Goal: Transaction & Acquisition: Purchase product/service

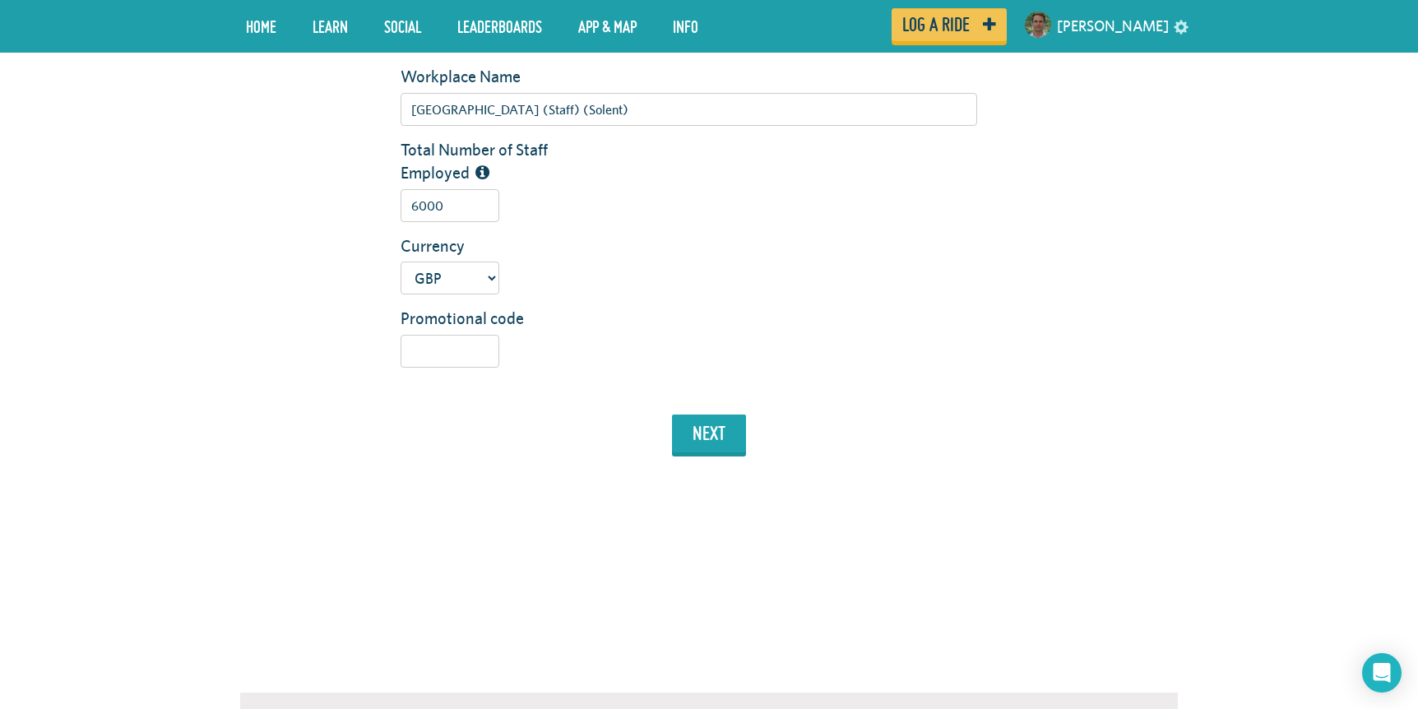
scroll to position [384, 0]
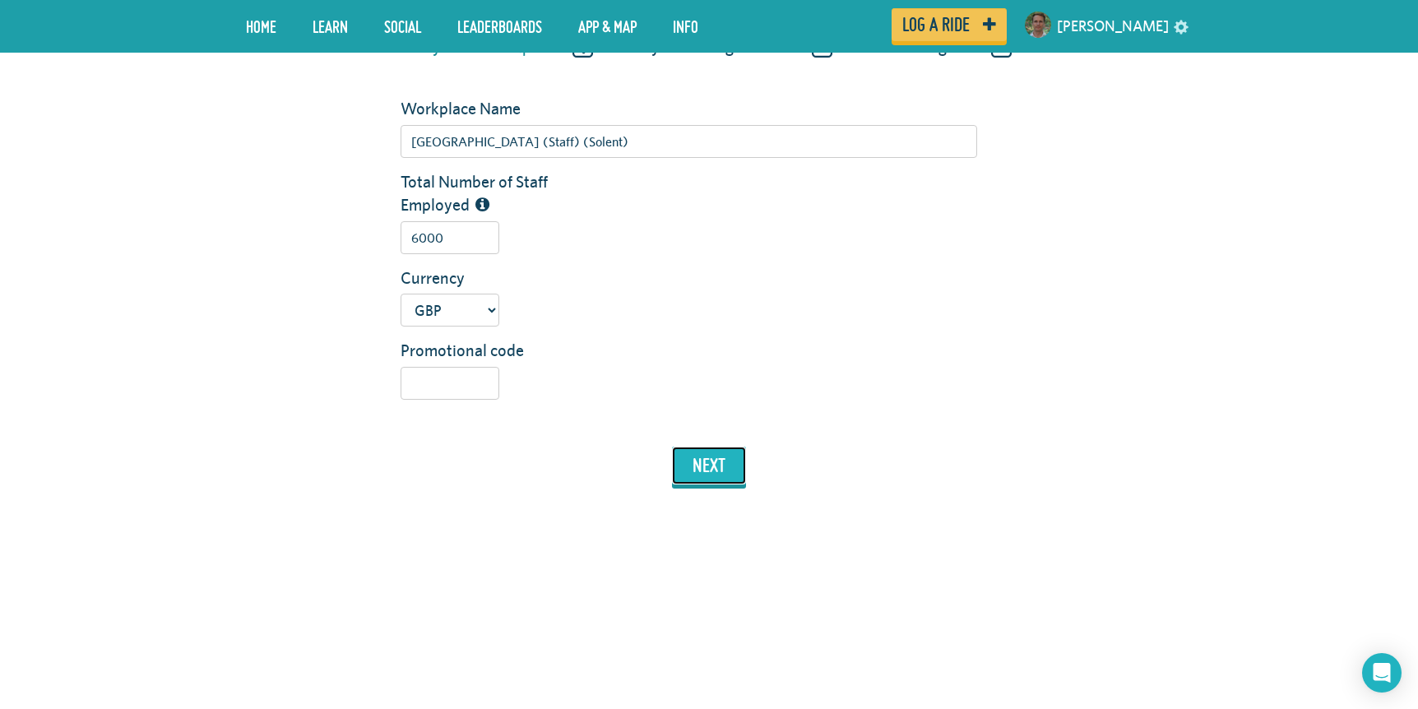
click at [702, 466] on button "next" at bounding box center [709, 466] width 74 height 38
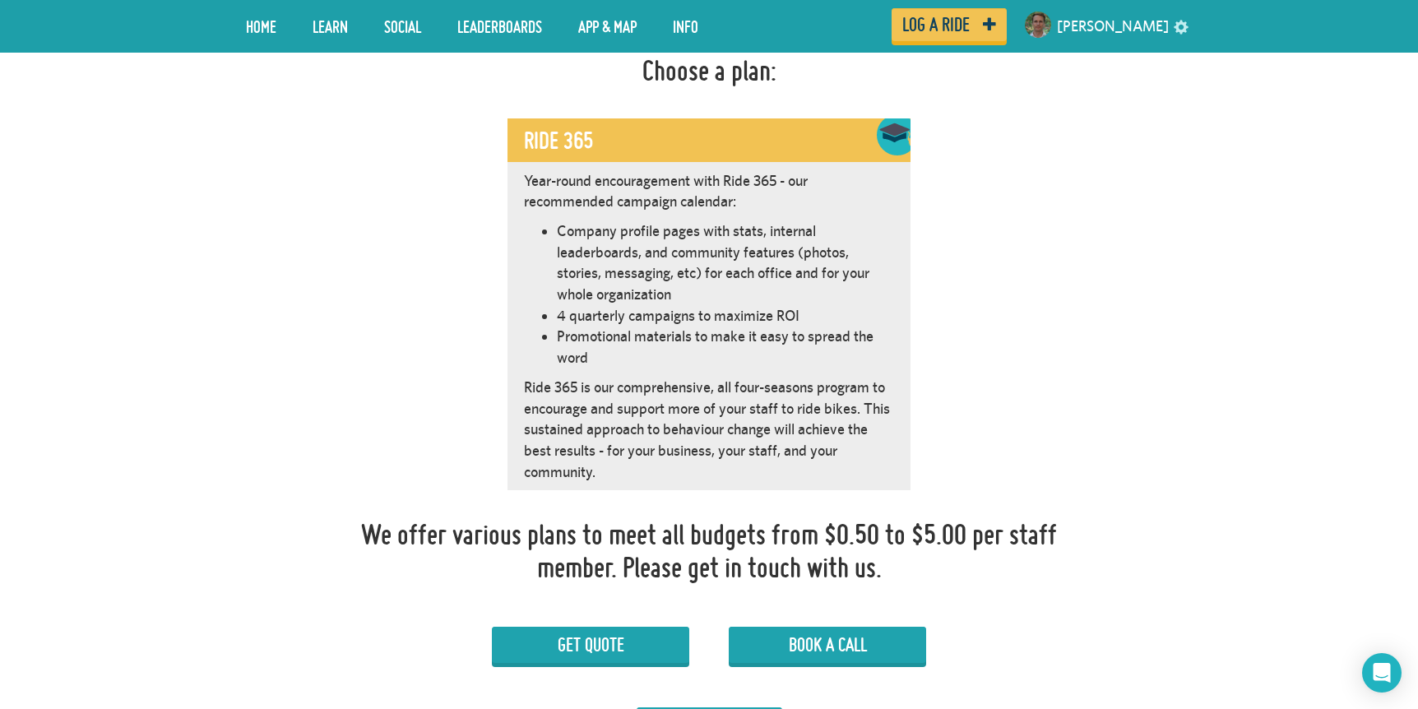
scroll to position [928, 0]
click at [733, 450] on p "Ride 365 is our comprehensive, all four-seasons program to encourage and suppor…" at bounding box center [709, 429] width 370 height 106
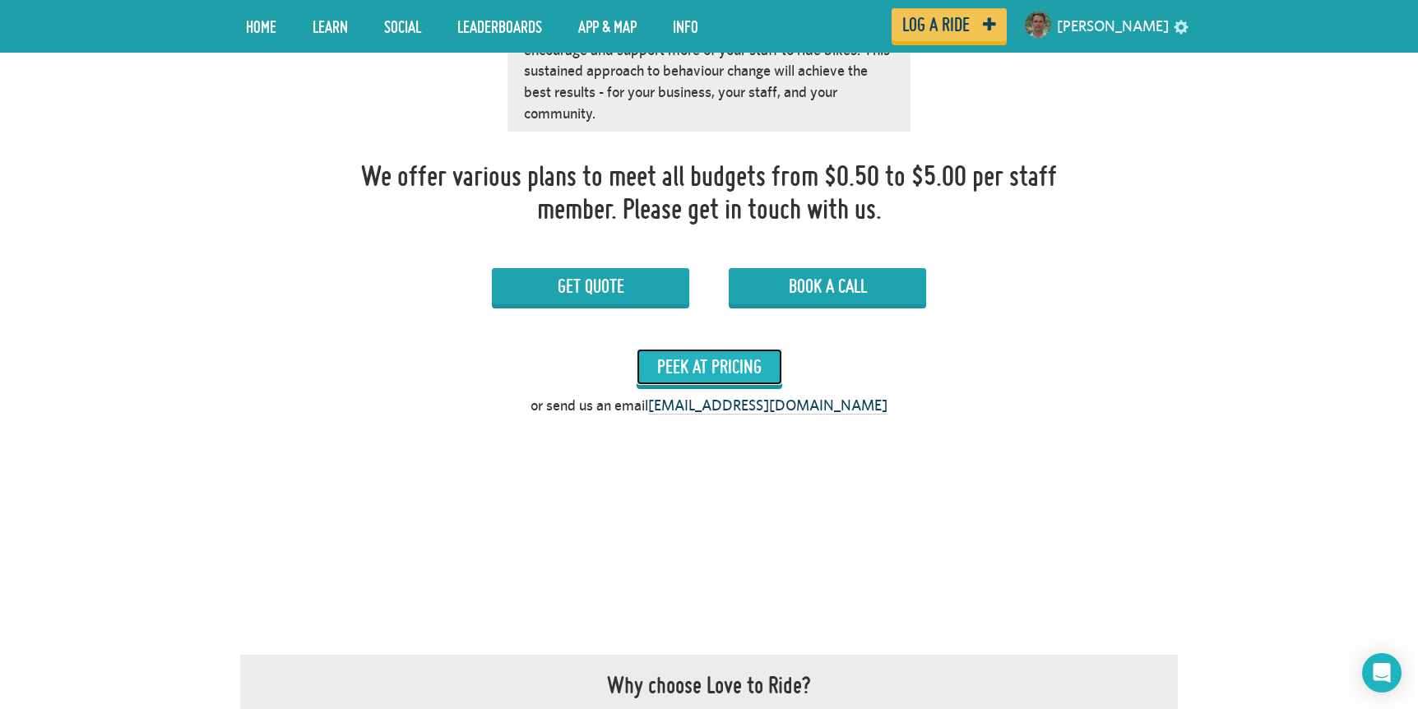
click at [701, 370] on button "Peek at Pricing" at bounding box center [710, 367] width 146 height 36
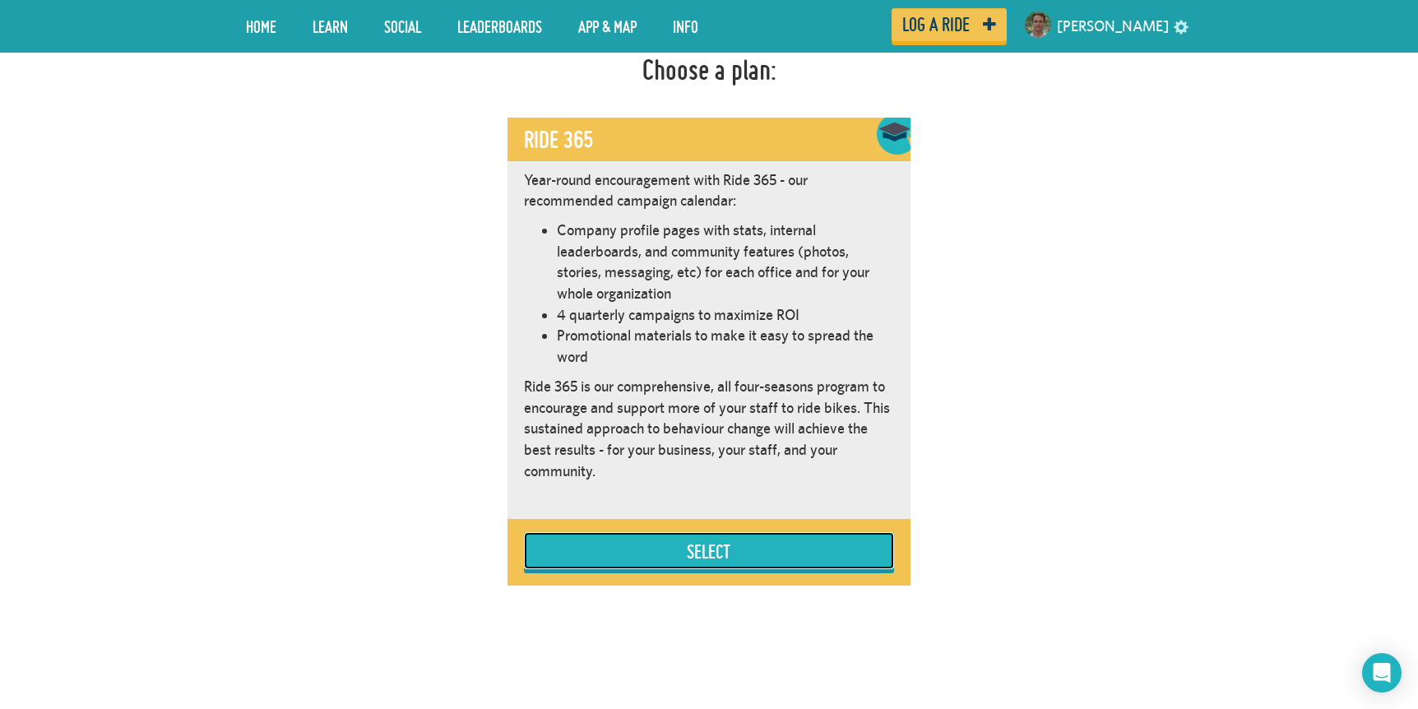
click at [672, 541] on button "Select" at bounding box center [709, 550] width 370 height 37
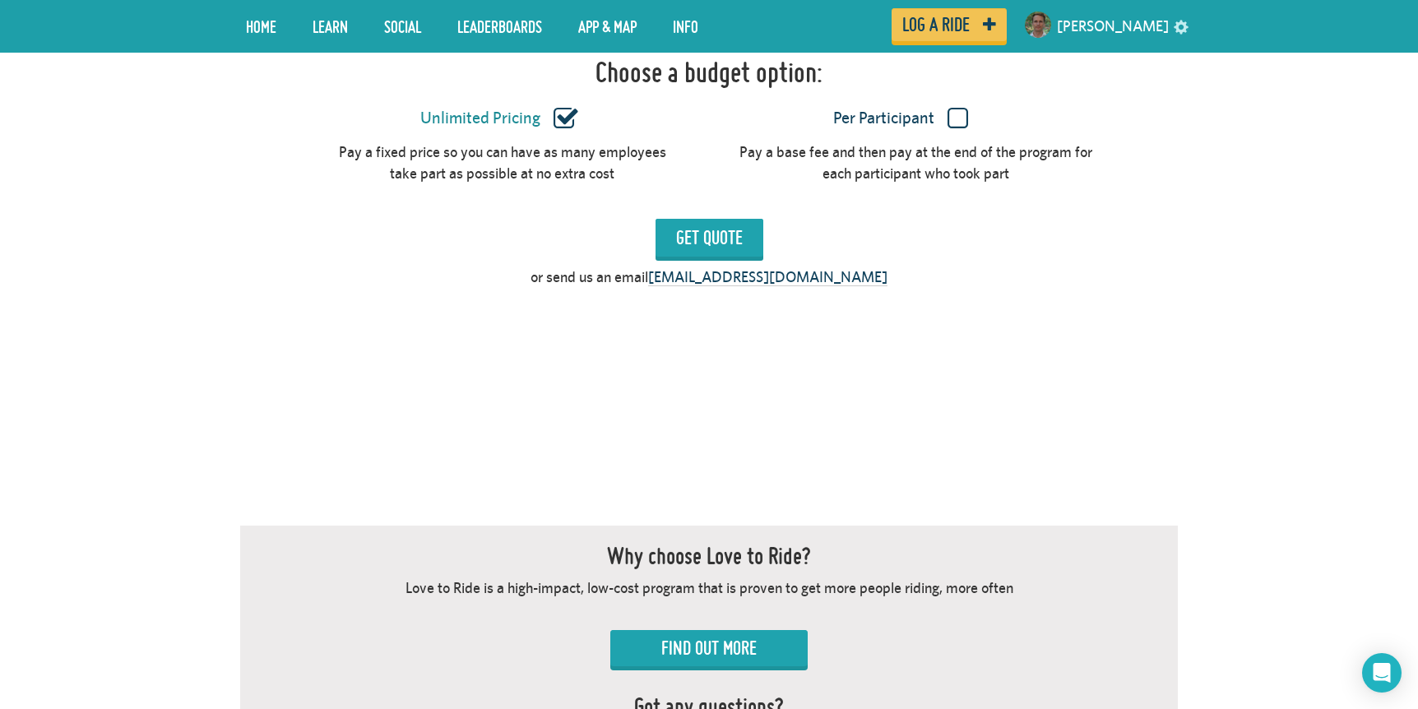
scroll to position [1575, 0]
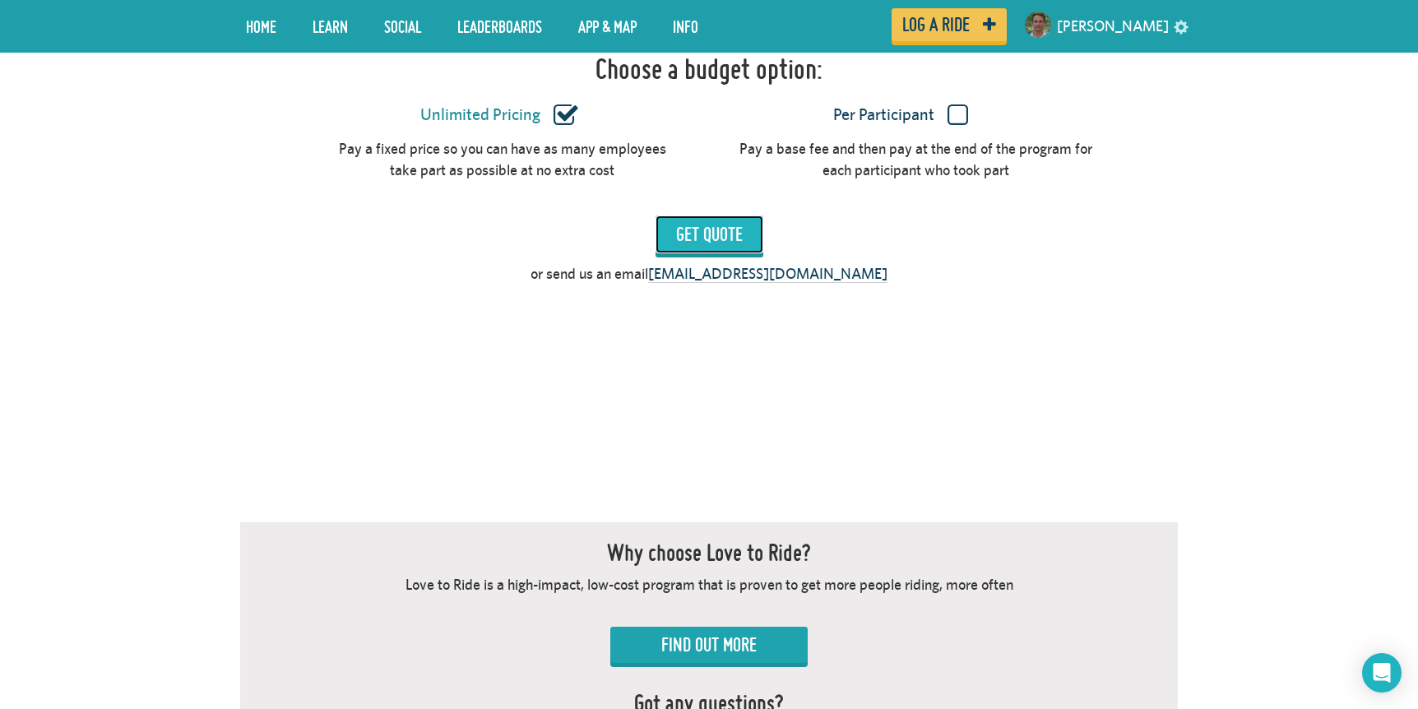
click at [700, 236] on input "Get Quote" at bounding box center [710, 235] width 108 height 38
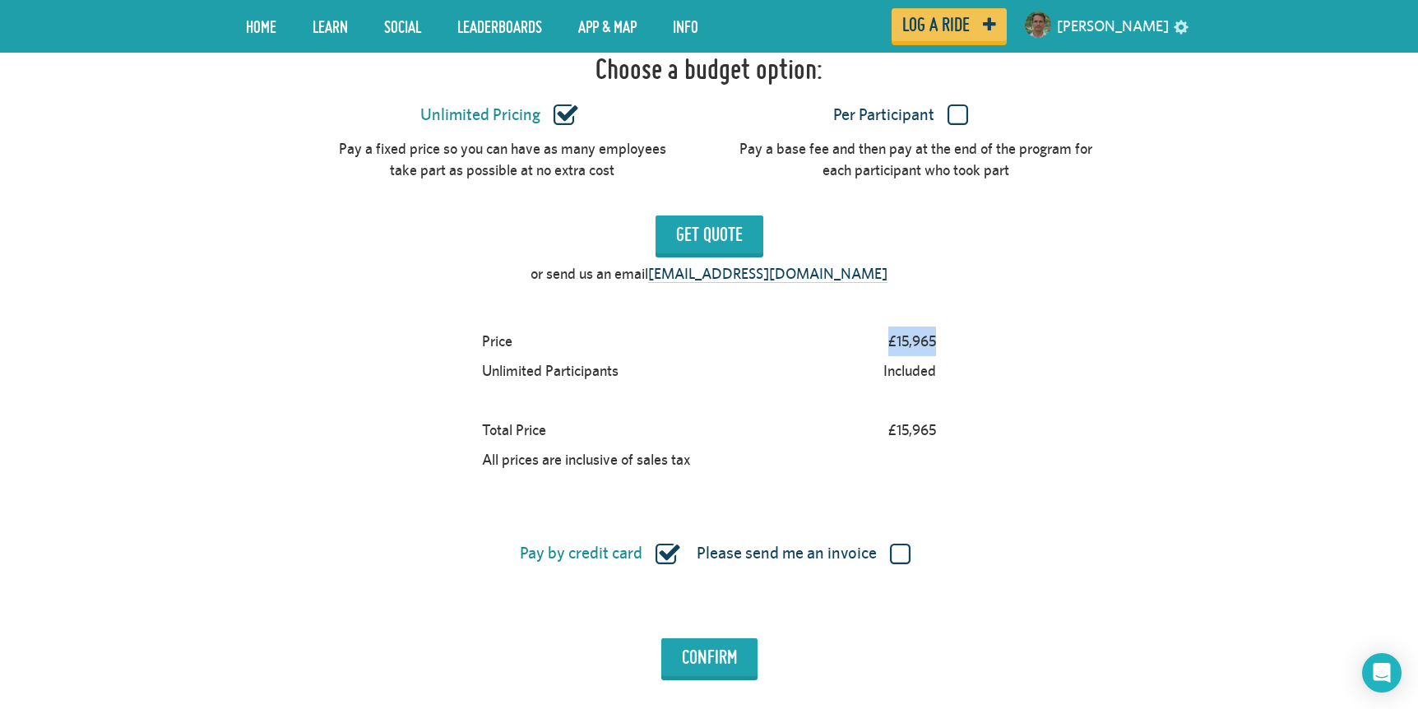
drag, startPoint x: 936, startPoint y: 345, endPoint x: 883, endPoint y: 343, distance: 52.7
click at [883, 343] on div "£15,965" at bounding box center [912, 342] width 63 height 30
copy div "£15,965"
click at [959, 119] on label "Per Participant" at bounding box center [900, 114] width 355 height 21
click at [0, 0] on input "Per Participant" at bounding box center [0, 0] width 0 height 0
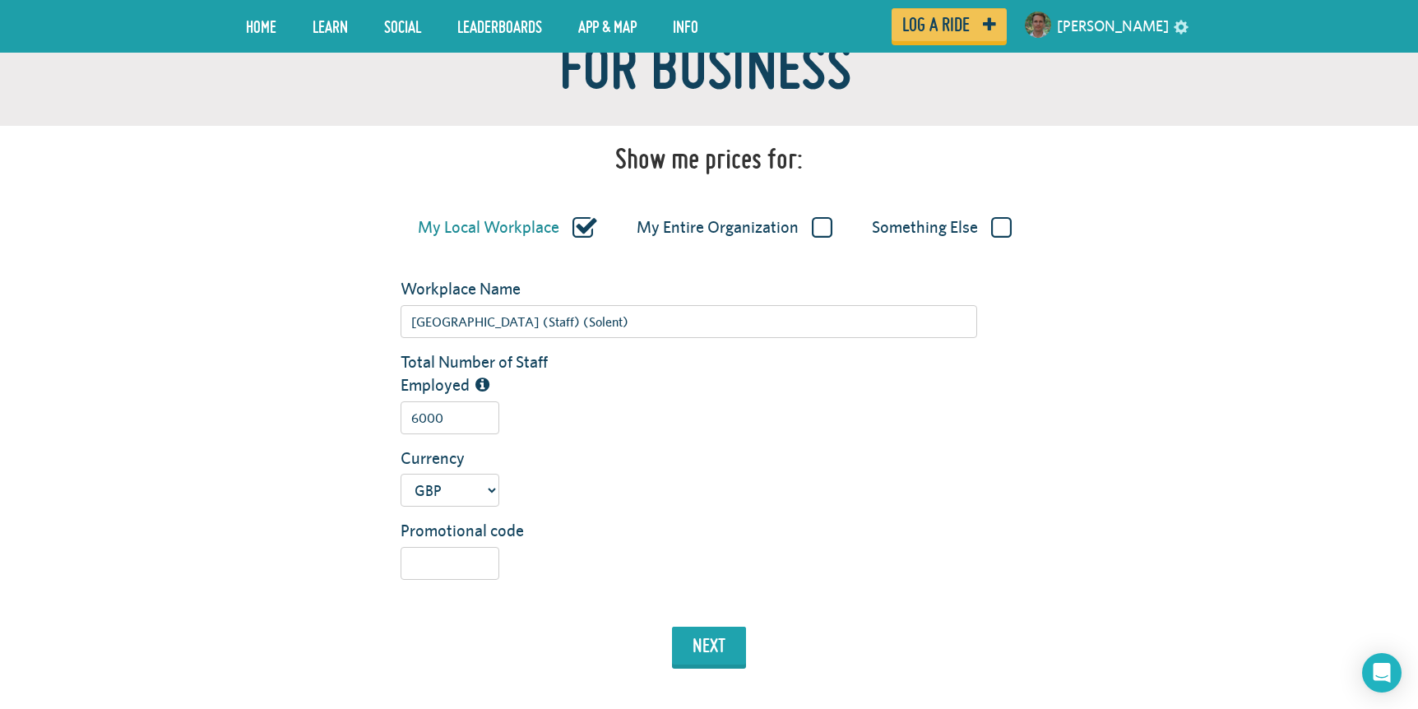
scroll to position [0, 0]
